Goal: Use online tool/utility: Utilize a website feature to perform a specific function

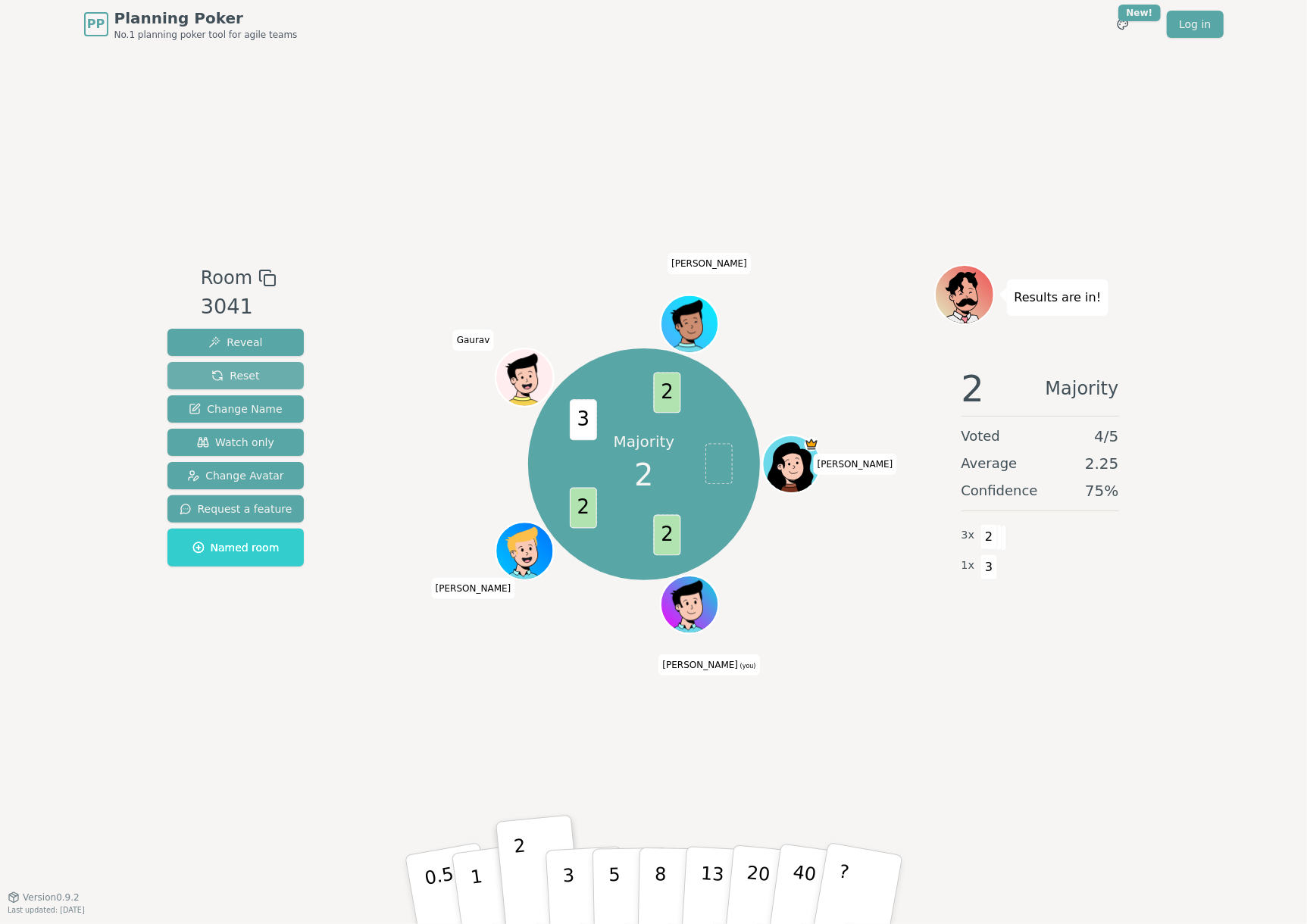
click at [238, 366] on button "Reset" at bounding box center [236, 376] width 138 height 27
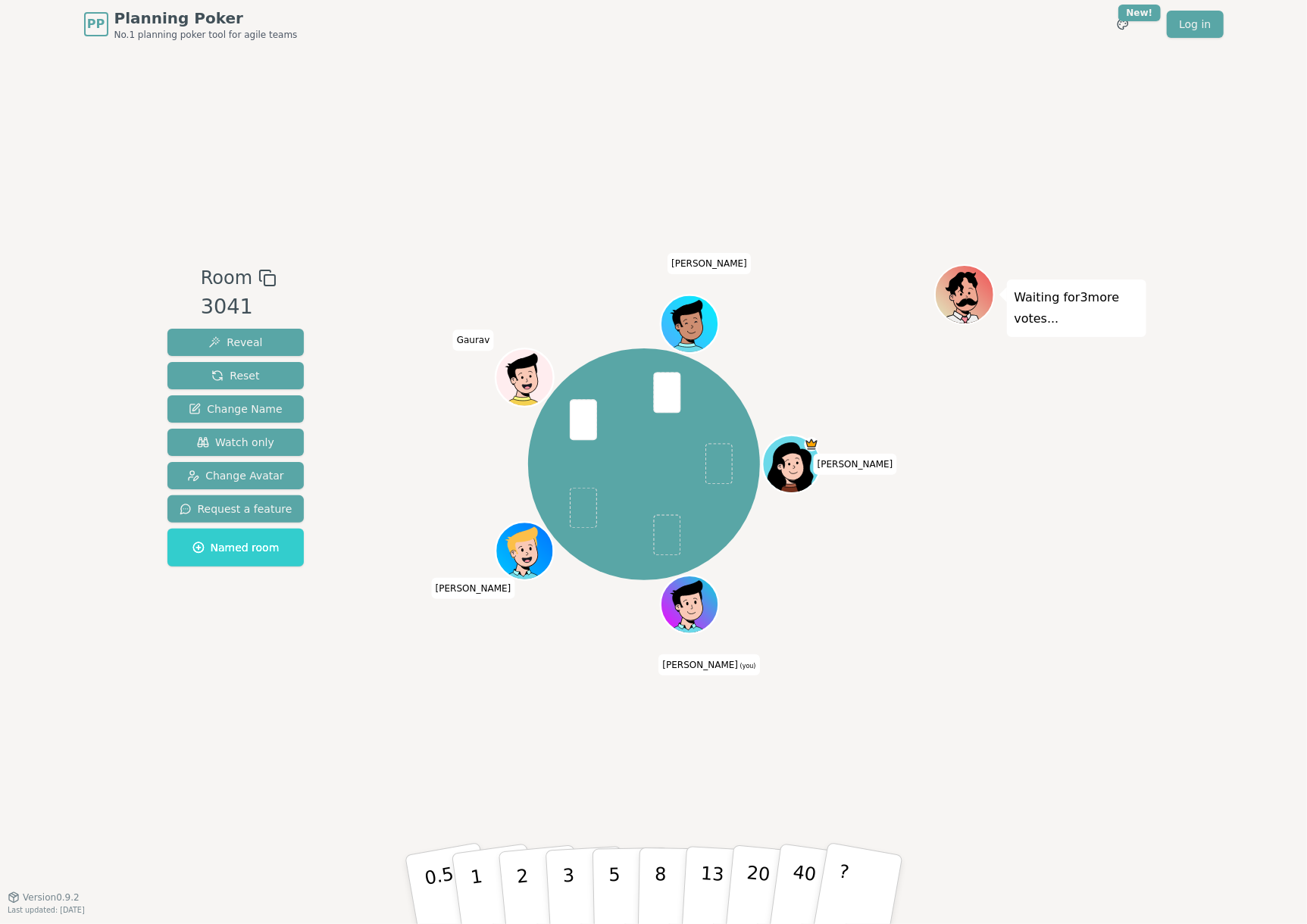
click at [615, 105] on div "Room 3041 Reveal Reset Change Name Watch only Change Avatar Request a feature N…" at bounding box center [654, 473] width 985 height 849
click at [579, 872] on button "3" at bounding box center [585, 890] width 83 height 118
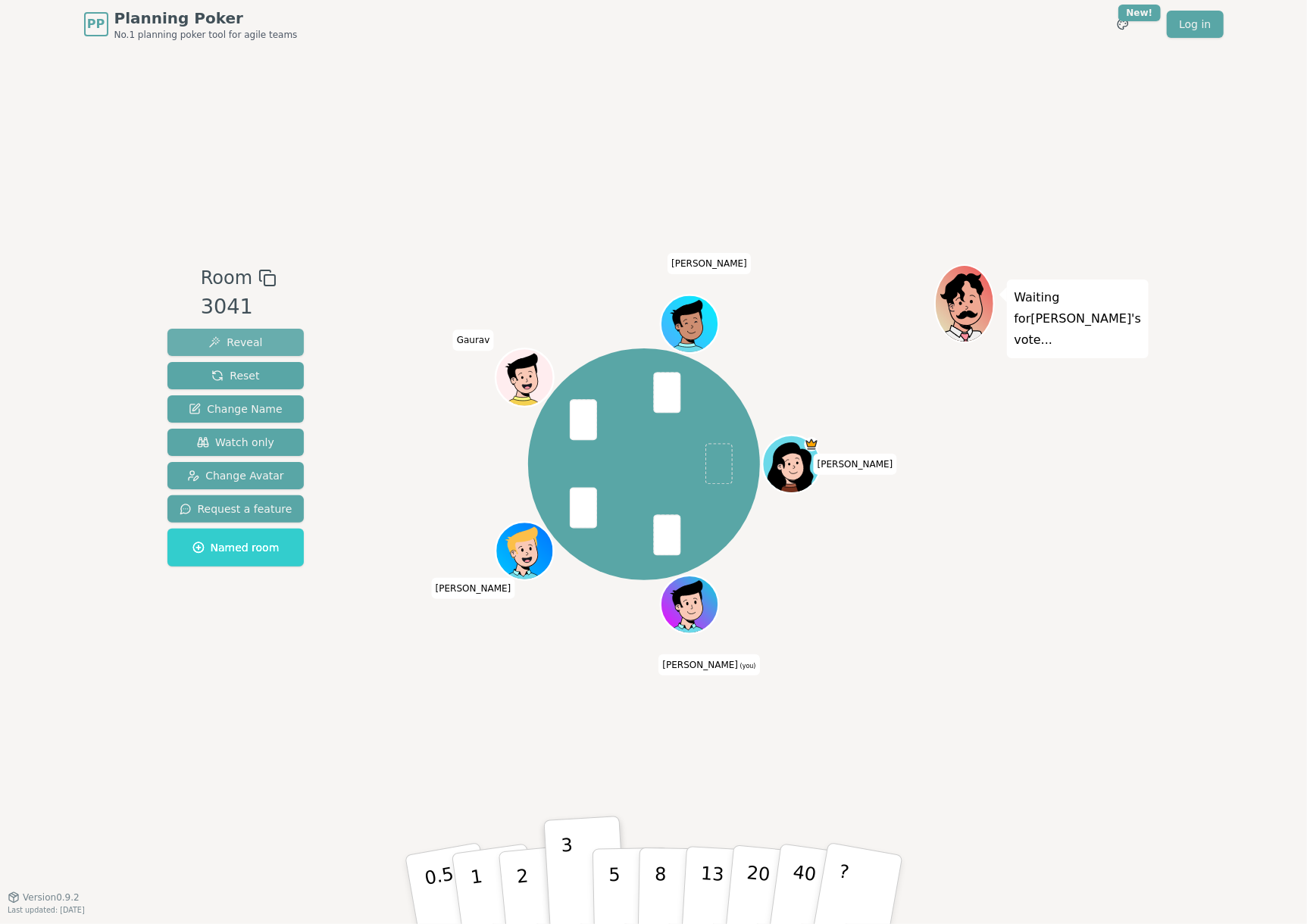
click at [260, 340] on button "Reveal" at bounding box center [236, 342] width 138 height 27
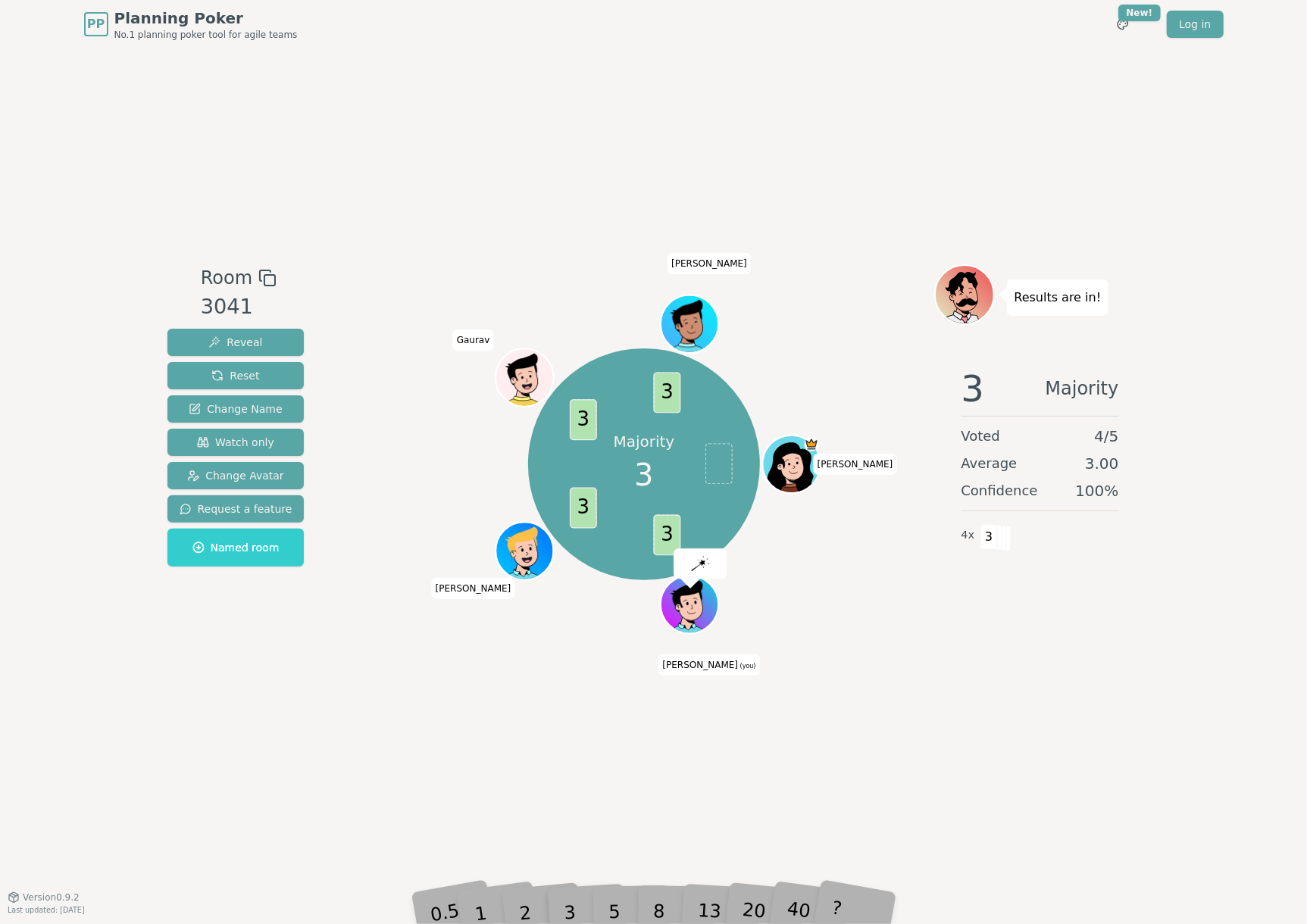
click at [858, 701] on div "Room 3041 Reveal Reset Change Name Watch only Change Avatar Request a feature N…" at bounding box center [654, 473] width 985 height 849
click at [1043, 670] on div "Results are in! 3 Majority Voted 4 / 5 Average 3.00 Confidence 100 % 4 x 3" at bounding box center [1040, 473] width 212 height 417
click at [1046, 702] on div "Room 3041 Reveal Reset Change Name Watch only Change Avatar Request a feature N…" at bounding box center [654, 473] width 985 height 849
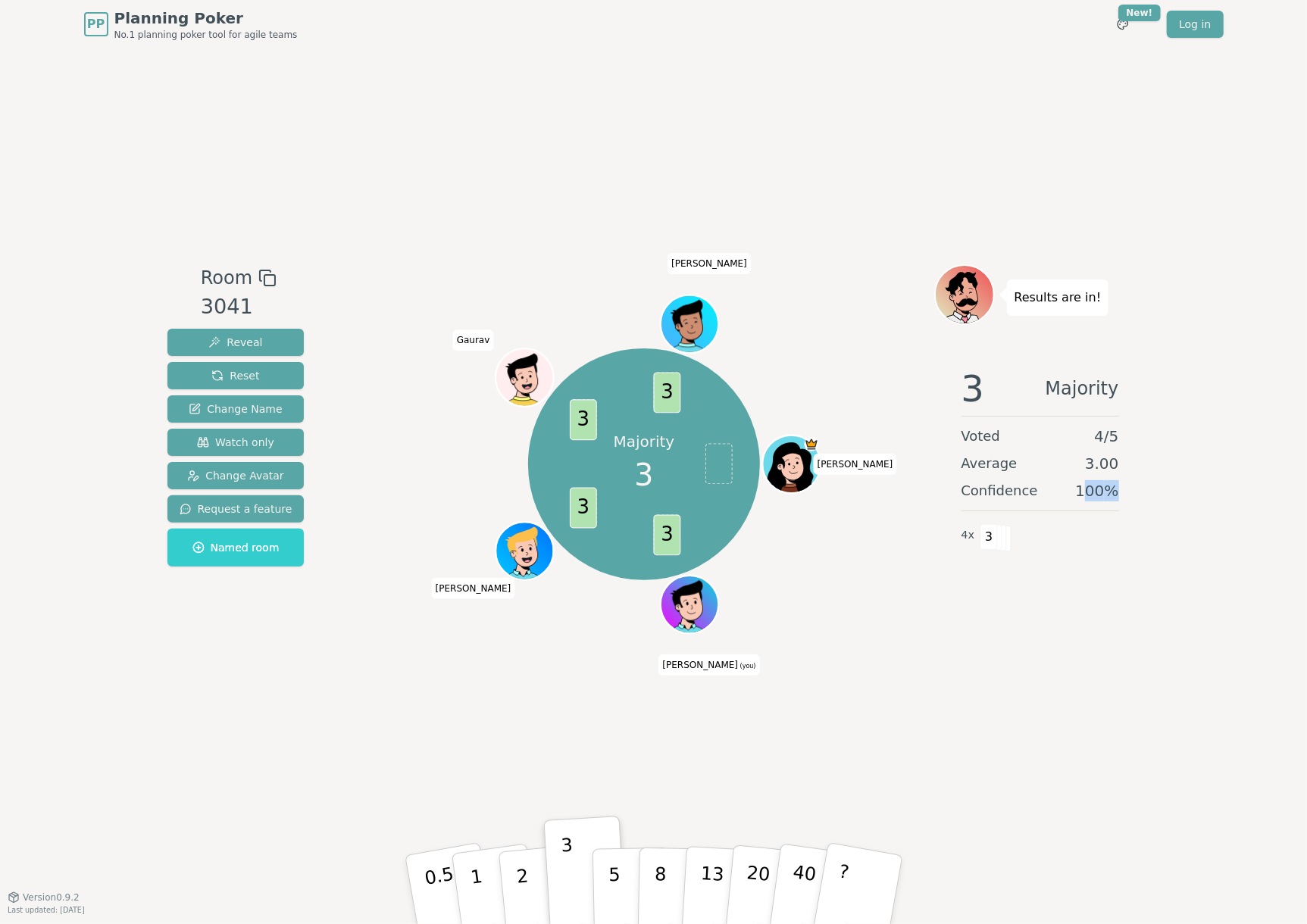
drag, startPoint x: 1110, startPoint y: 492, endPoint x: 1136, endPoint y: 500, distance: 27.2
click at [1136, 500] on div "3 Majority Voted 4 / 5 Average 3.00 Confidence 100 % 4 x 3" at bounding box center [1040, 506] width 212 height 303
click at [1137, 500] on div "3 Majority Voted 4 / 5 Average 3.00 Confidence 100 % 4 x 3" at bounding box center [1040, 506] width 212 height 303
click at [249, 373] on span "Reset" at bounding box center [236, 376] width 48 height 15
